Goal: Task Accomplishment & Management: Use online tool/utility

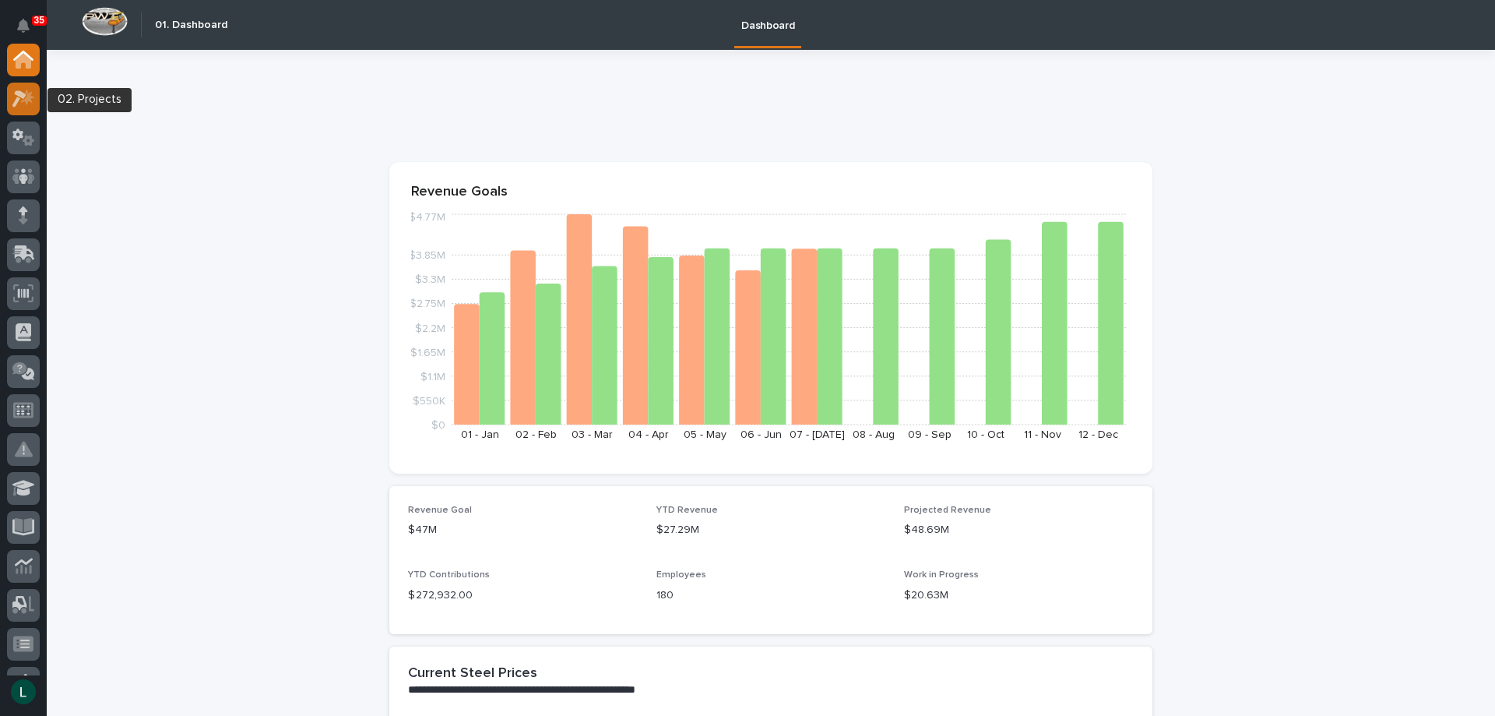
click at [18, 94] on icon at bounding box center [19, 98] width 14 height 17
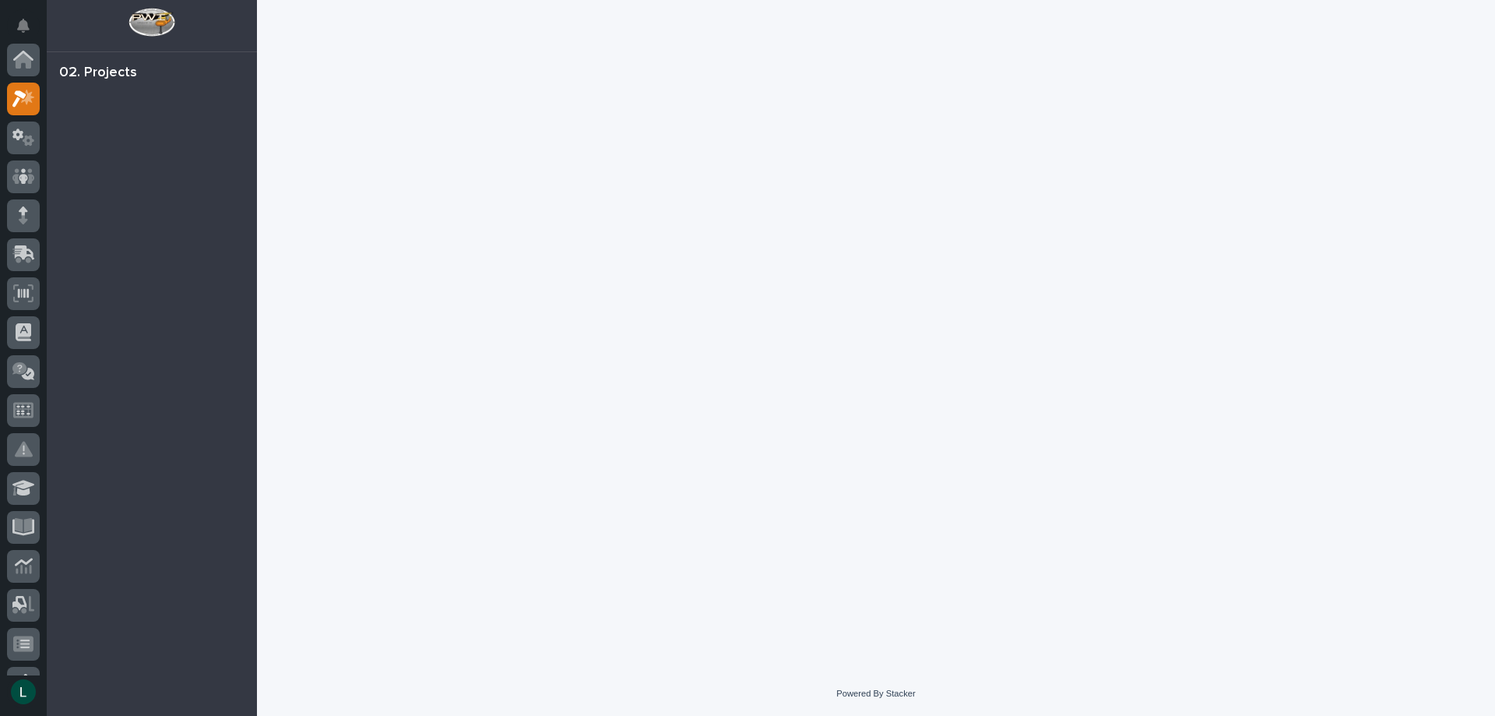
scroll to position [39, 0]
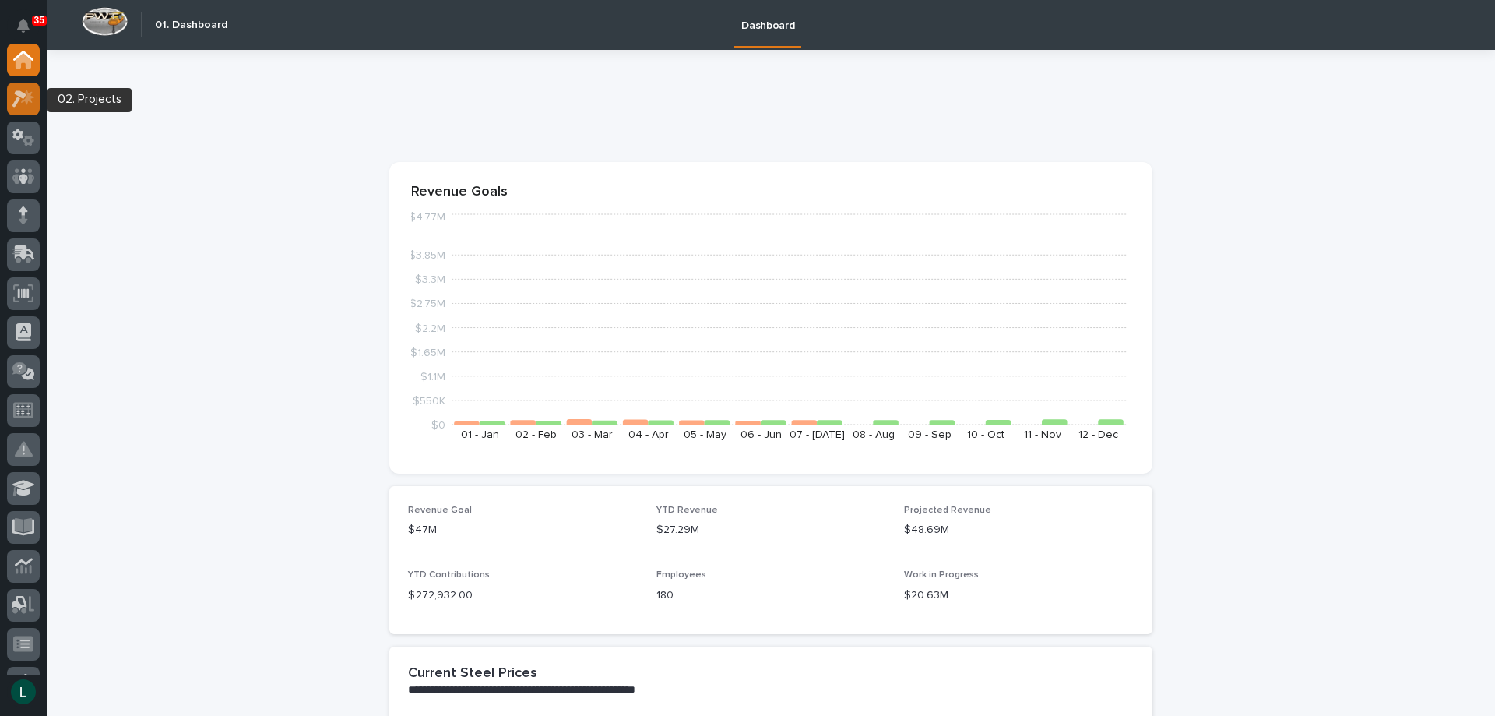
click at [27, 97] on icon at bounding box center [27, 97] width 13 height 16
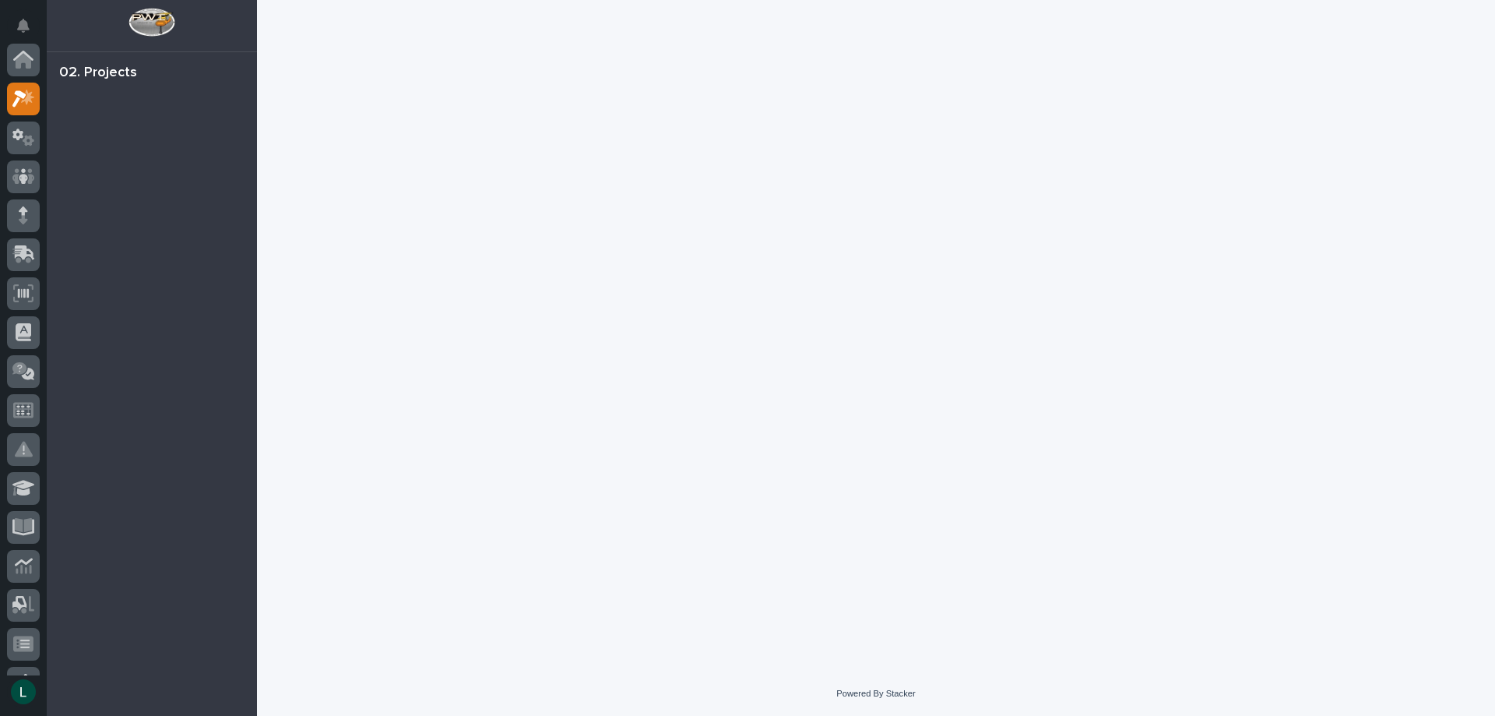
scroll to position [39, 0]
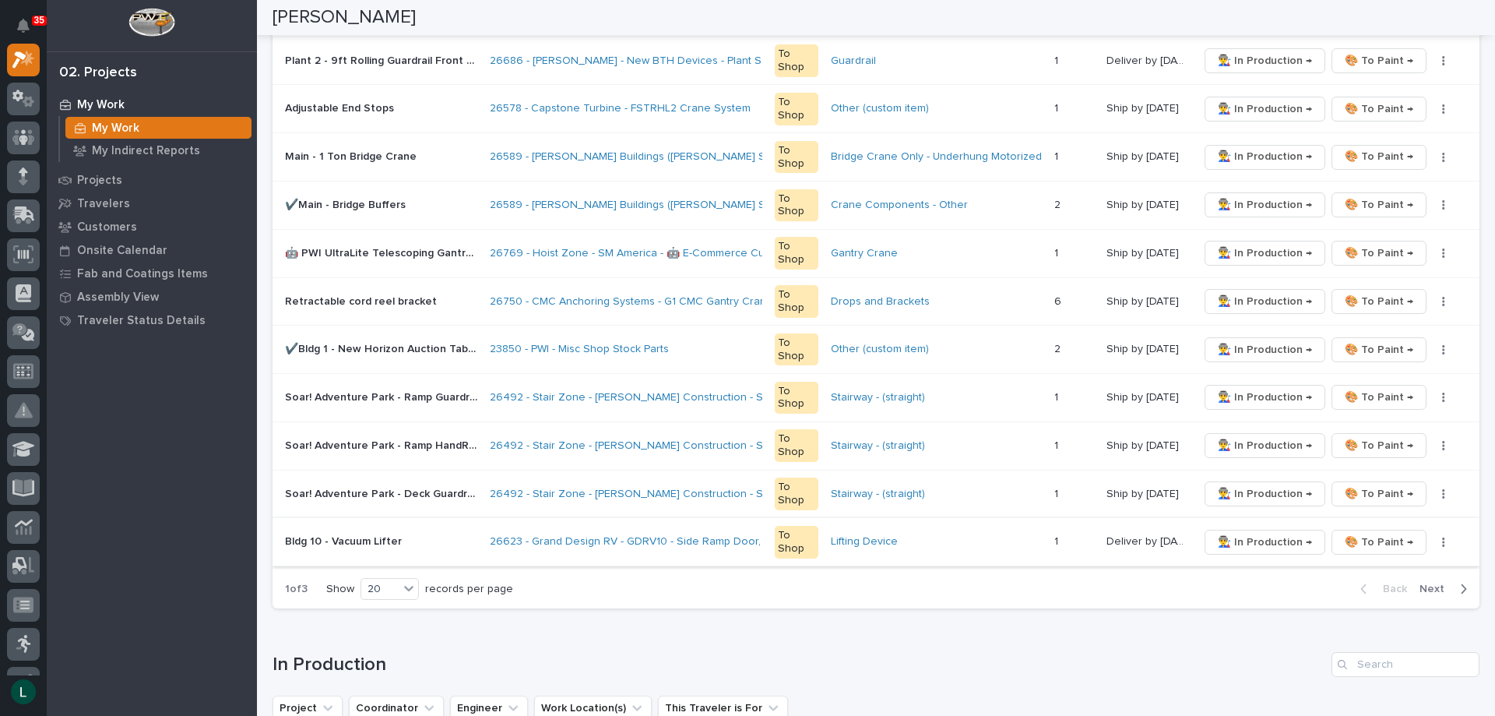
scroll to position [857, 0]
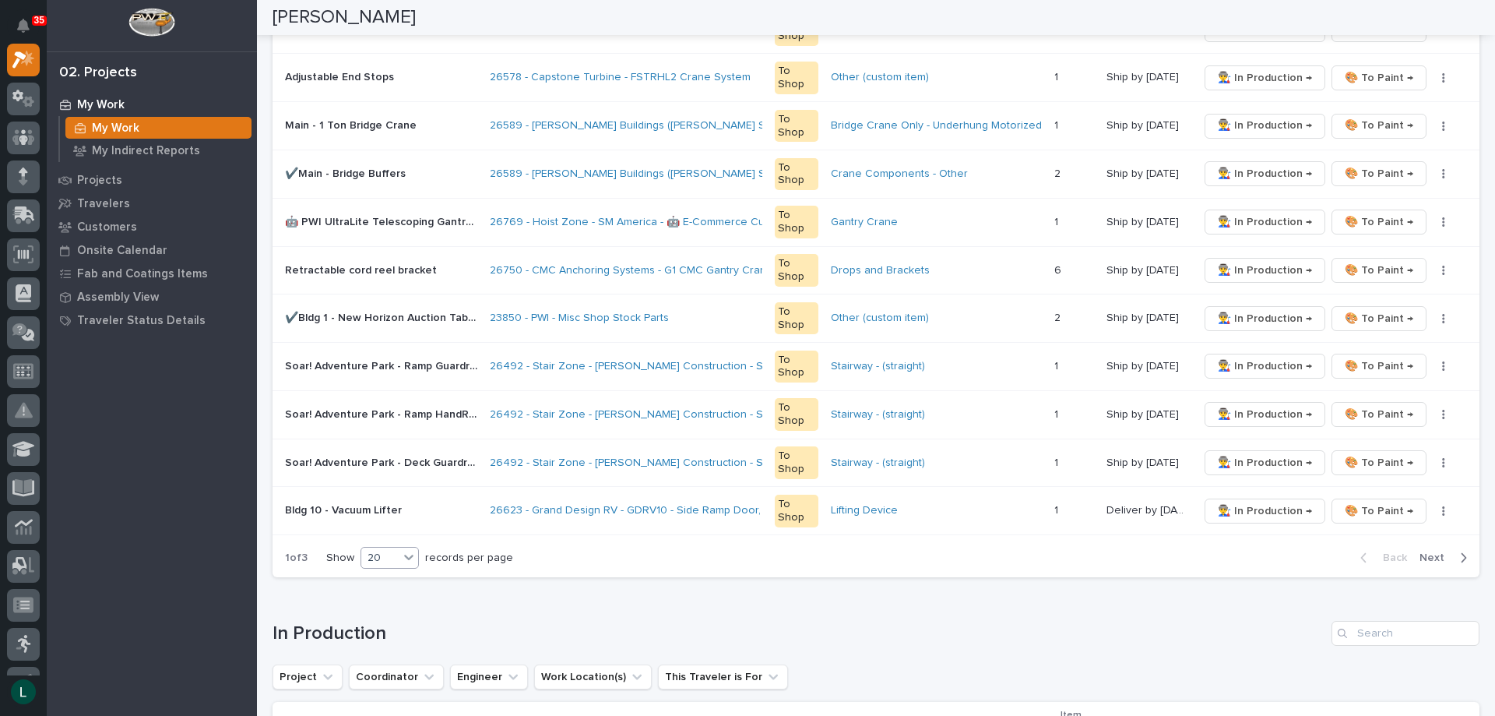
click at [399, 555] on div "20" at bounding box center [379, 558] width 37 height 16
click at [400, 609] on div "30" at bounding box center [391, 616] width 57 height 19
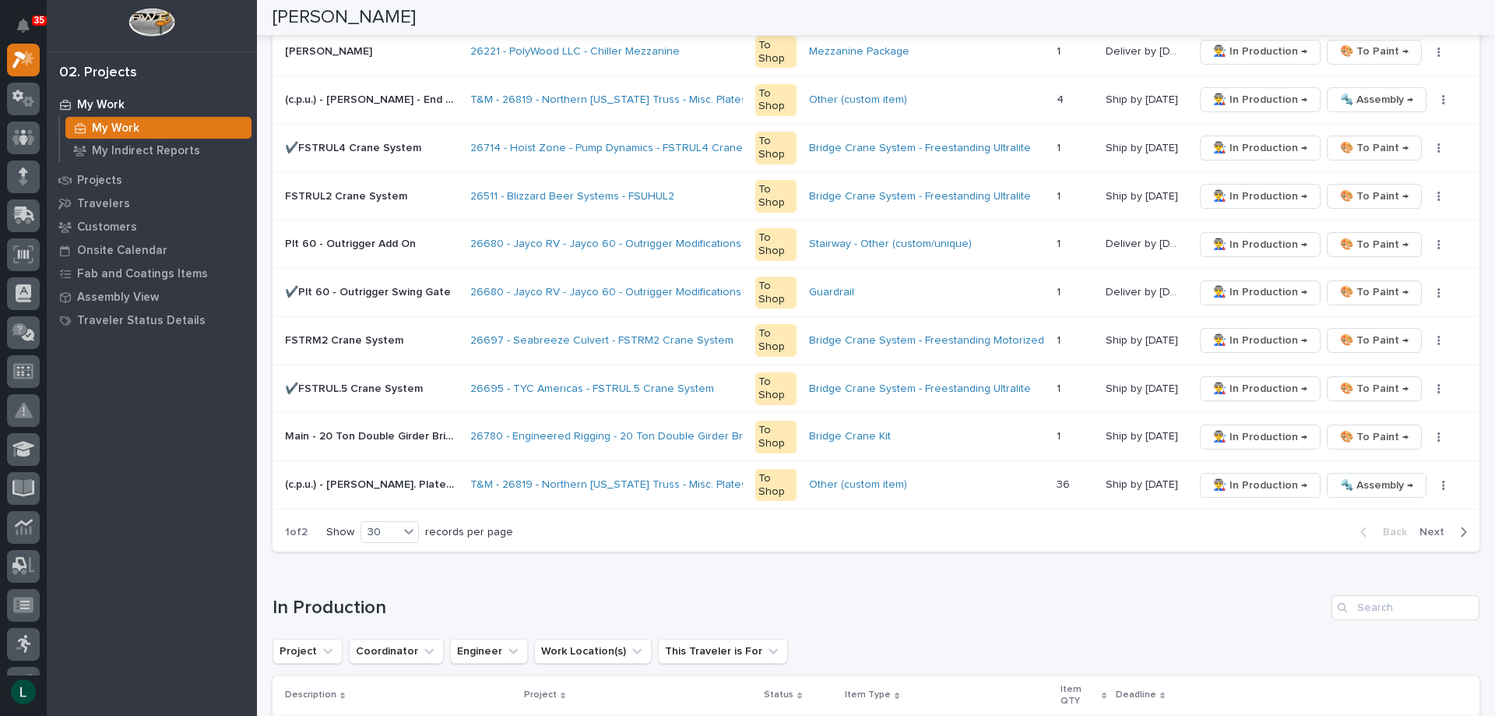
scroll to position [1402, 0]
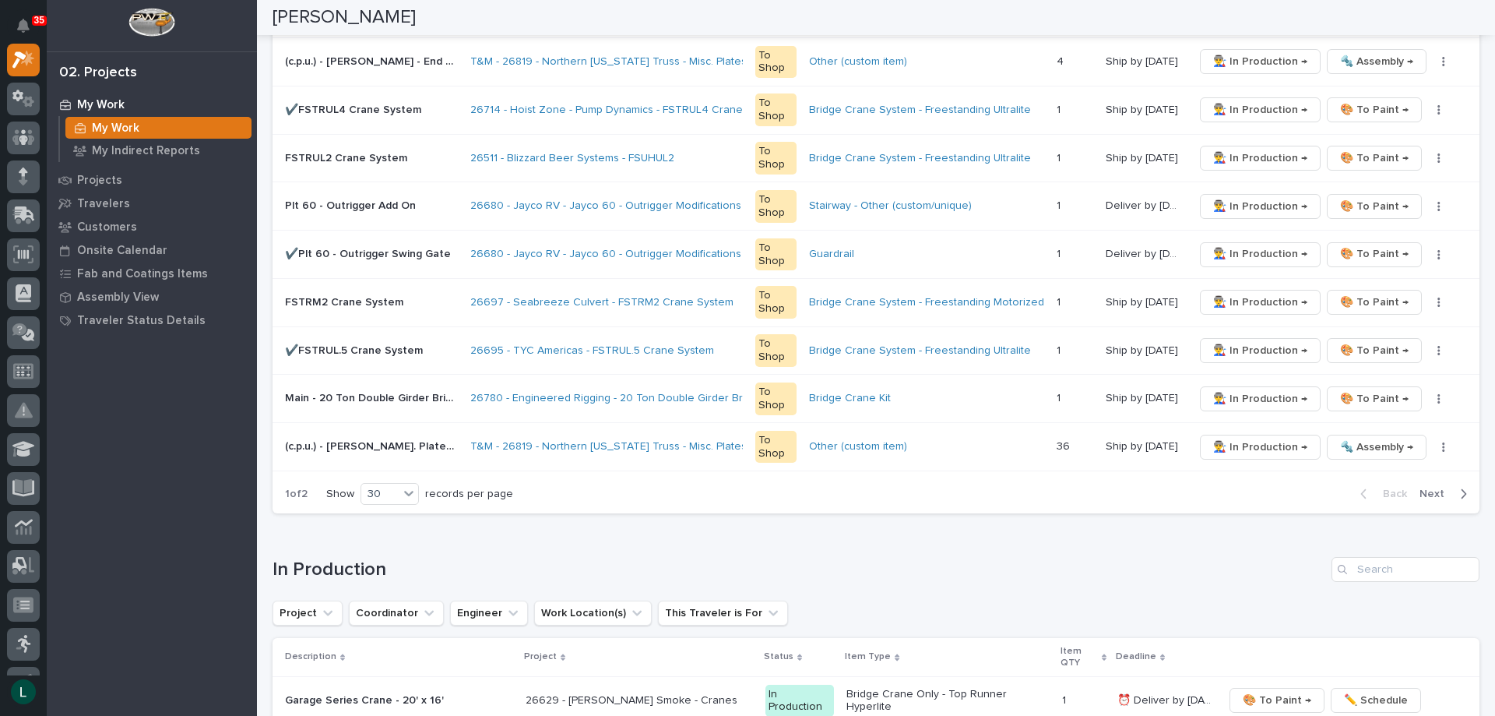
click at [1460, 491] on icon "button" at bounding box center [1463, 494] width 7 height 14
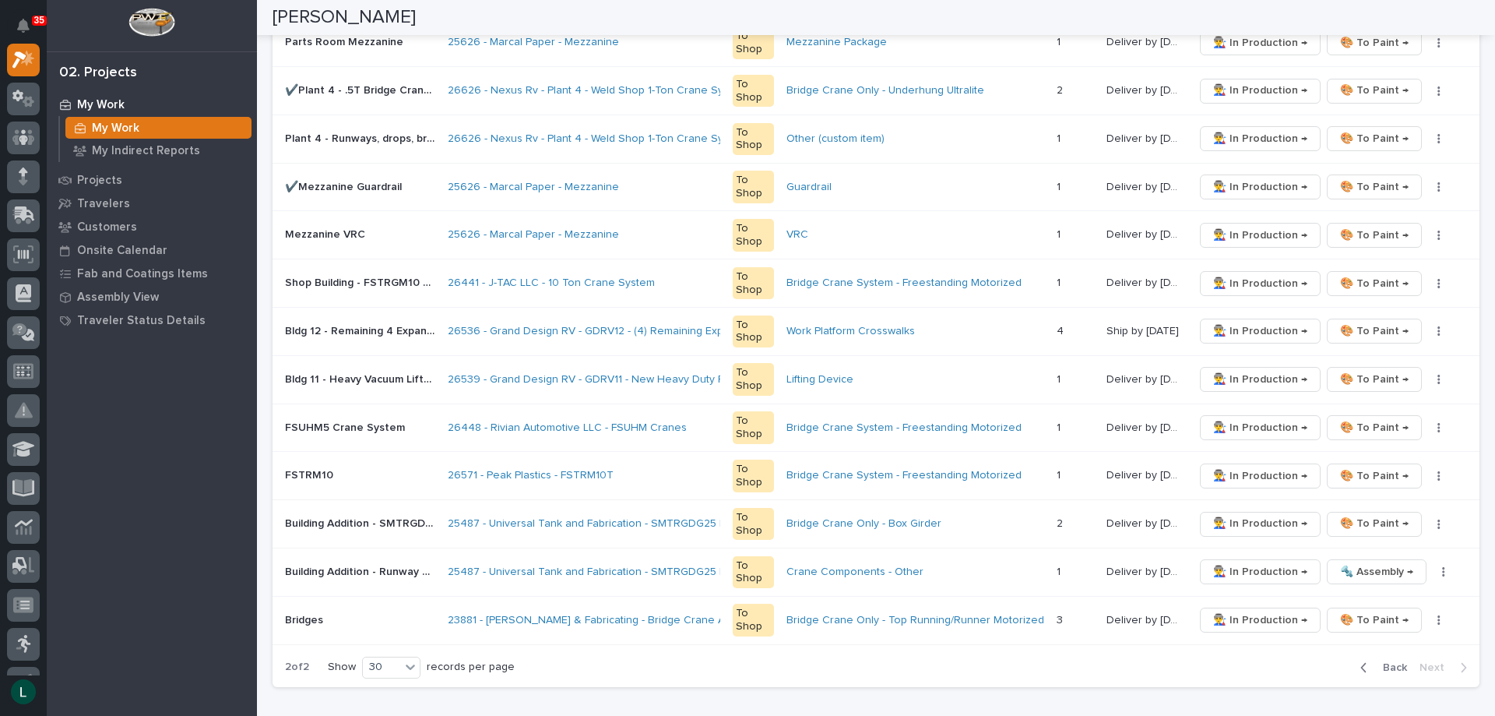
scroll to position [701, 0]
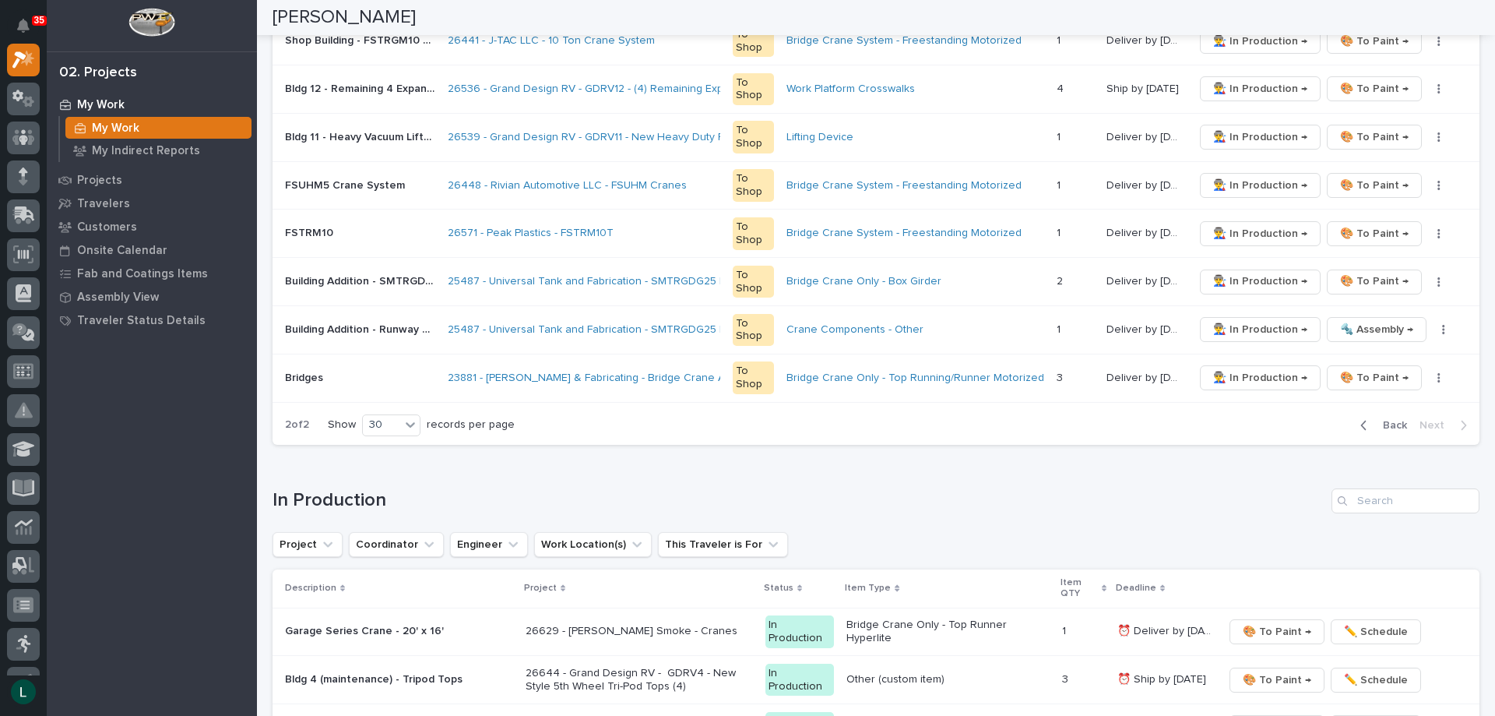
click at [1361, 422] on icon "button" at bounding box center [1364, 425] width 7 height 14
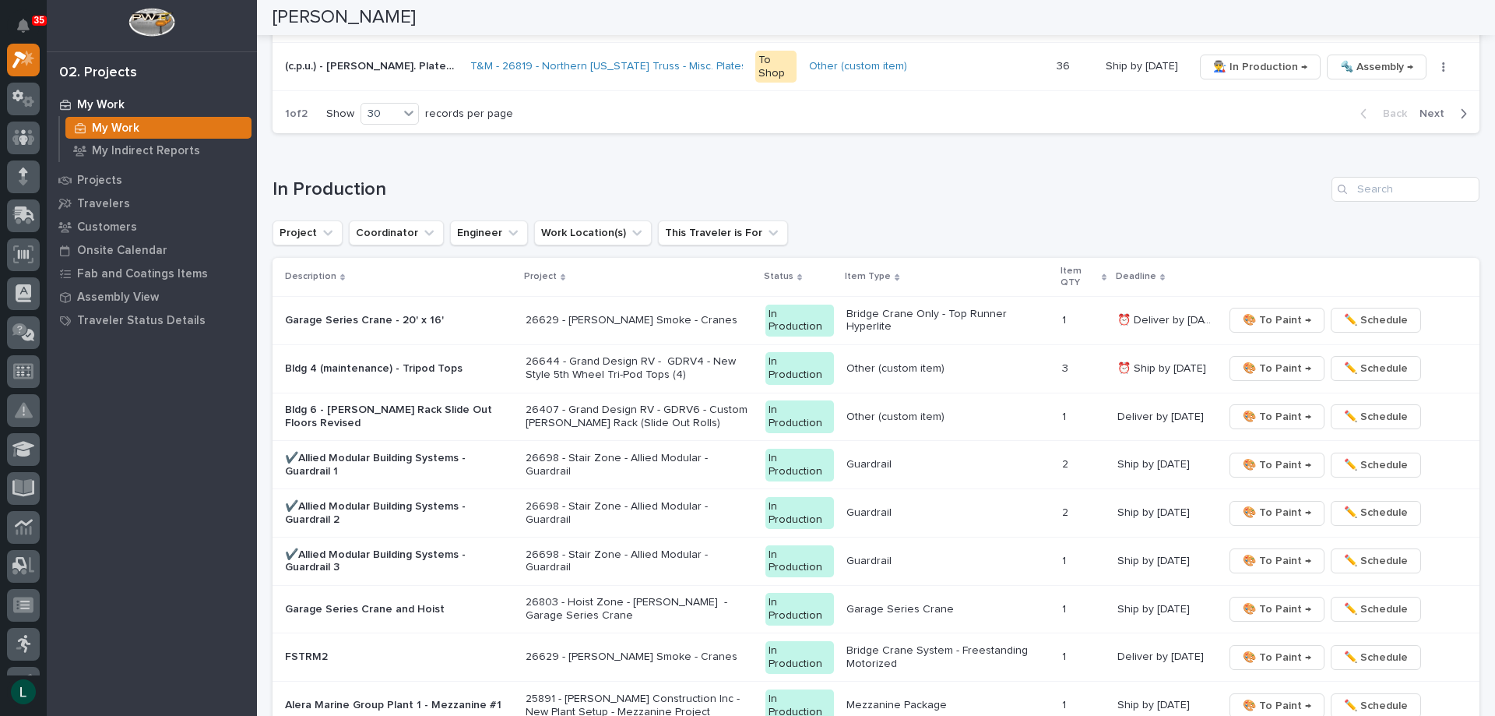
scroll to position [1869, 0]
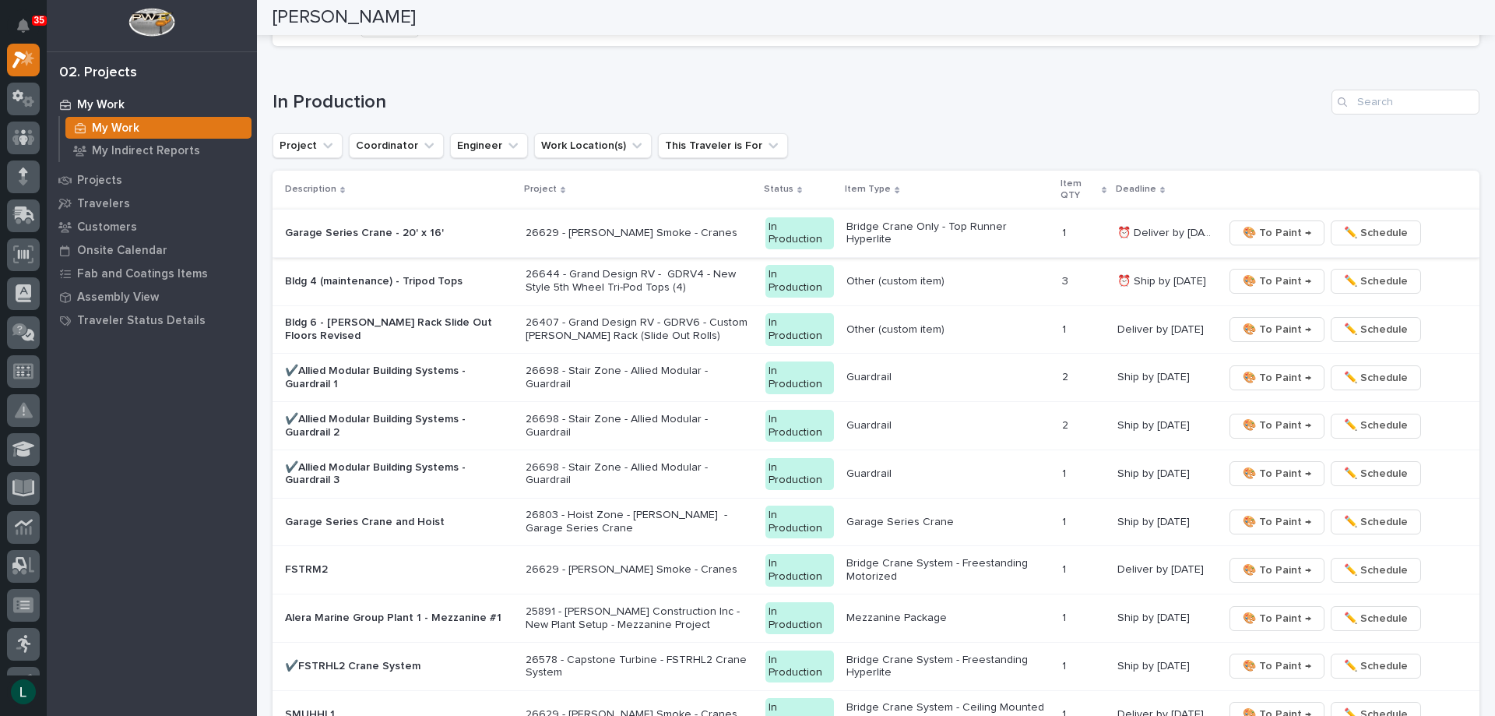
click at [1262, 229] on span "🎨 To Paint →" at bounding box center [1277, 233] width 69 height 19
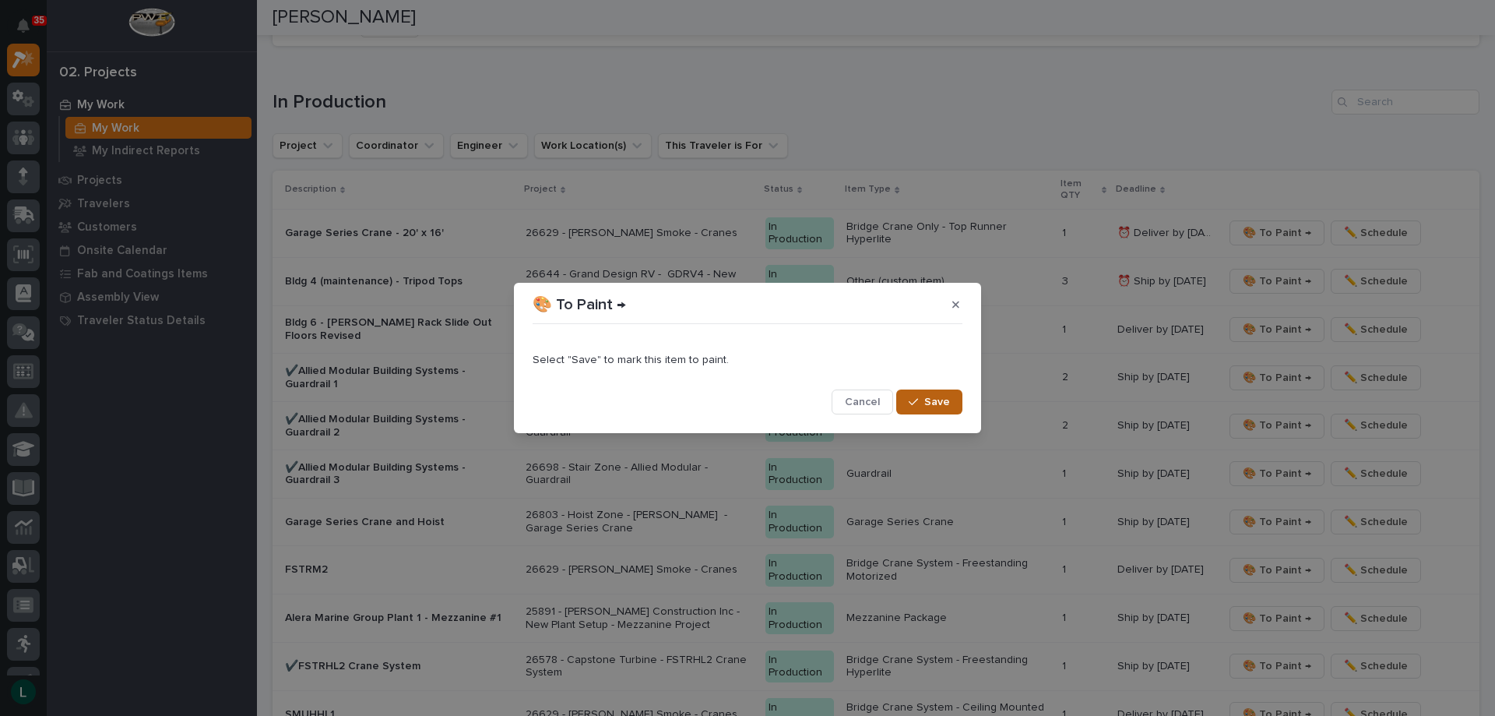
click at [933, 397] on span "Save" at bounding box center [937, 402] width 26 height 14
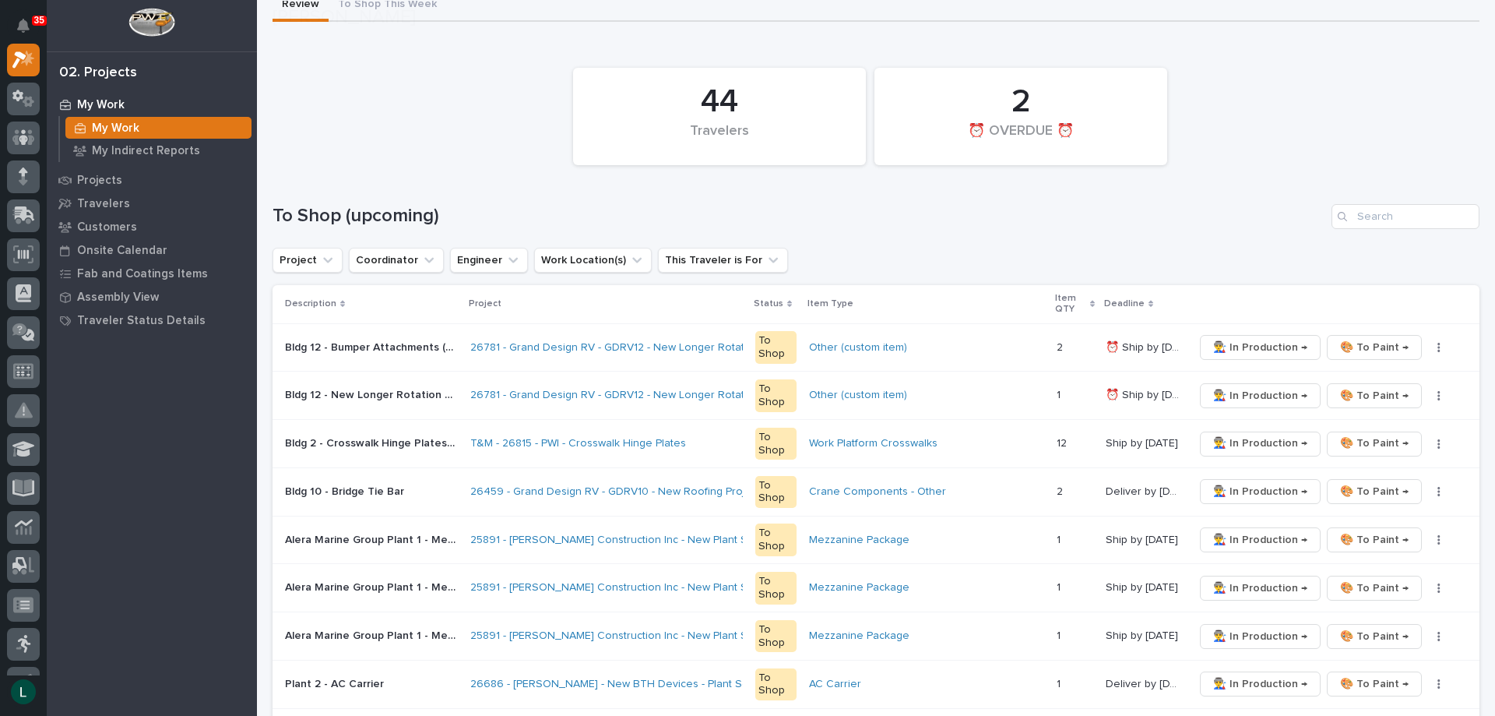
scroll to position [156, 0]
